Goal: Task Accomplishment & Management: Manage account settings

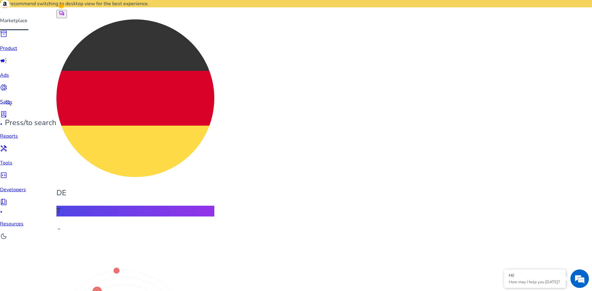
scroll to position [0, 160]
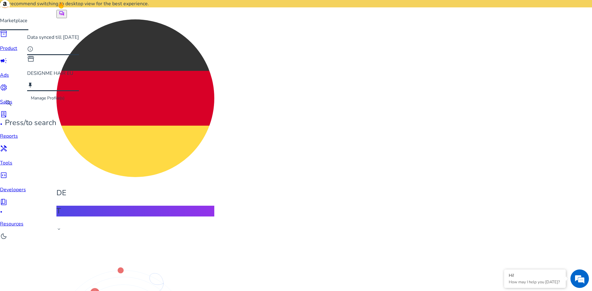
click at [231, 11] on div at bounding box center [296, 145] width 592 height 291
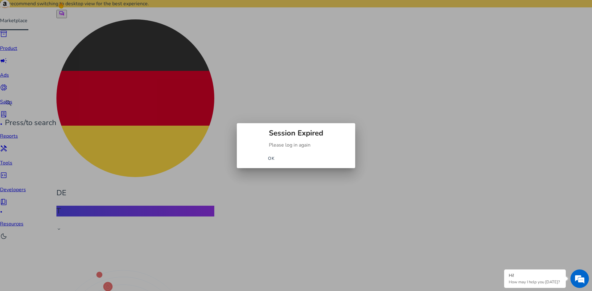
click at [275, 157] on span "OK" at bounding box center [271, 158] width 7 height 6
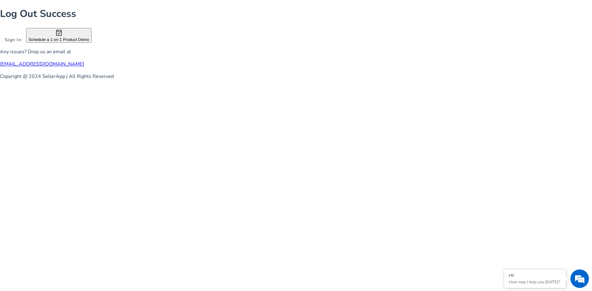
click at [26, 47] on span at bounding box center [13, 39] width 26 height 15
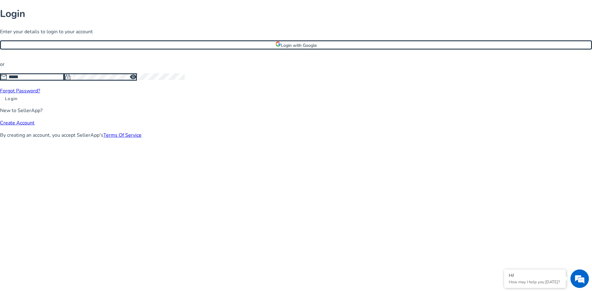
type input "**********"
click at [23, 106] on span at bounding box center [11, 98] width 23 height 15
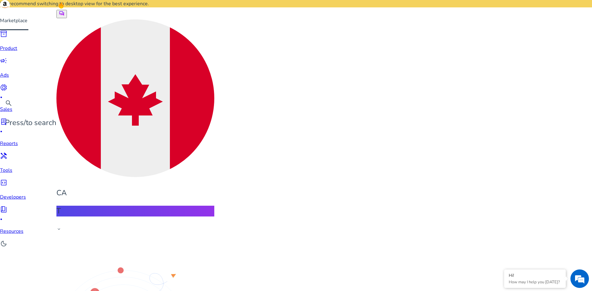
click at [214, 19] on div "CA" at bounding box center [135, 108] width 158 height 179
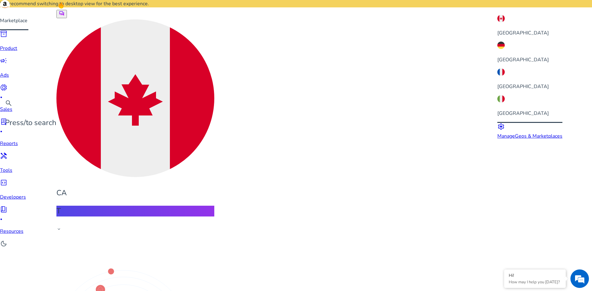
click at [524, 42] on div "[GEOGRAPHIC_DATA]" at bounding box center [529, 53] width 65 height 22
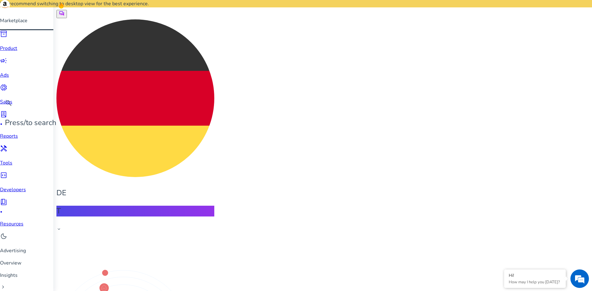
click at [52, 260] on link "Overview" at bounding box center [26, 263] width 53 height 7
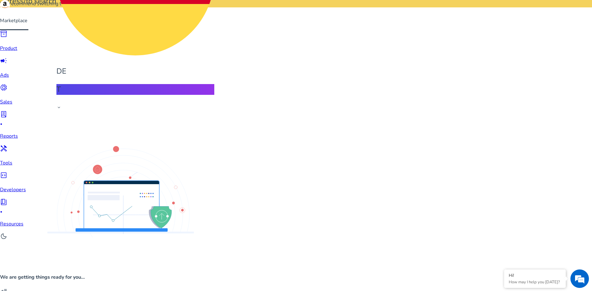
scroll to position [0, 50]
